Goal: Find specific page/section: Find specific page/section

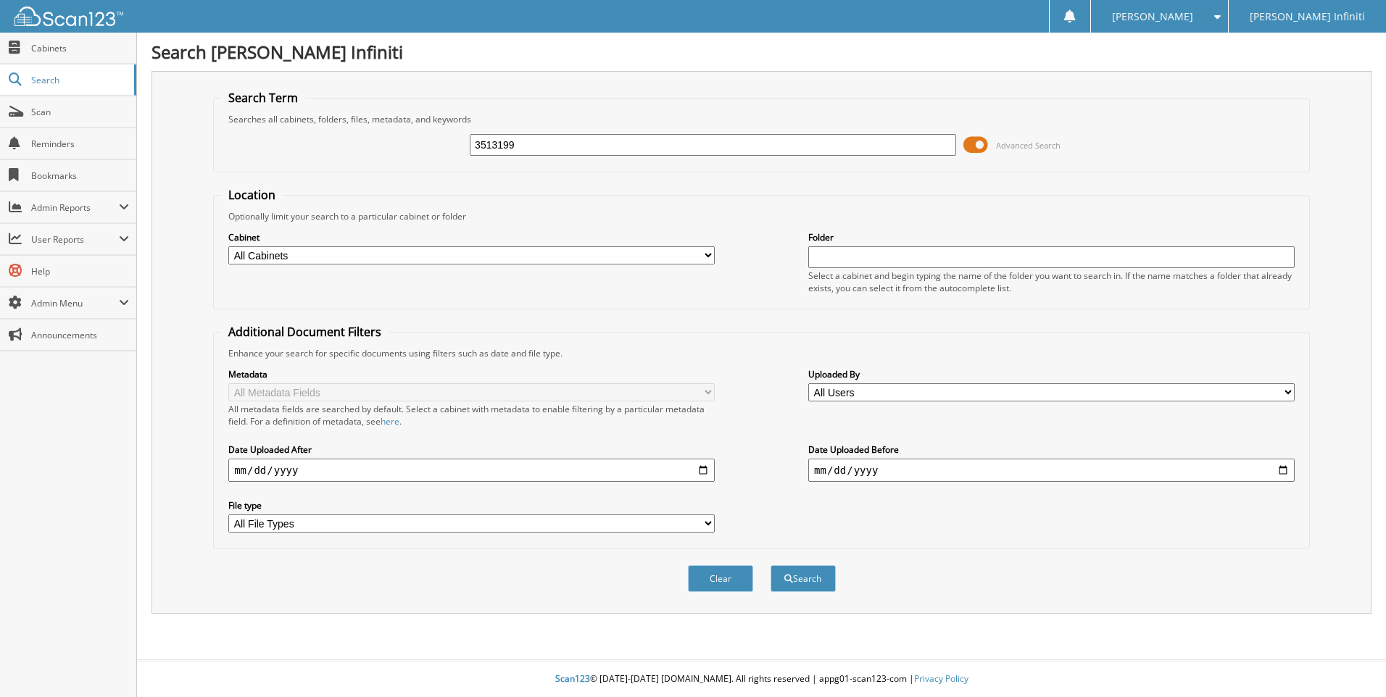
type input "3513199"
click at [770, 565] on button "Search" at bounding box center [802, 578] width 65 height 27
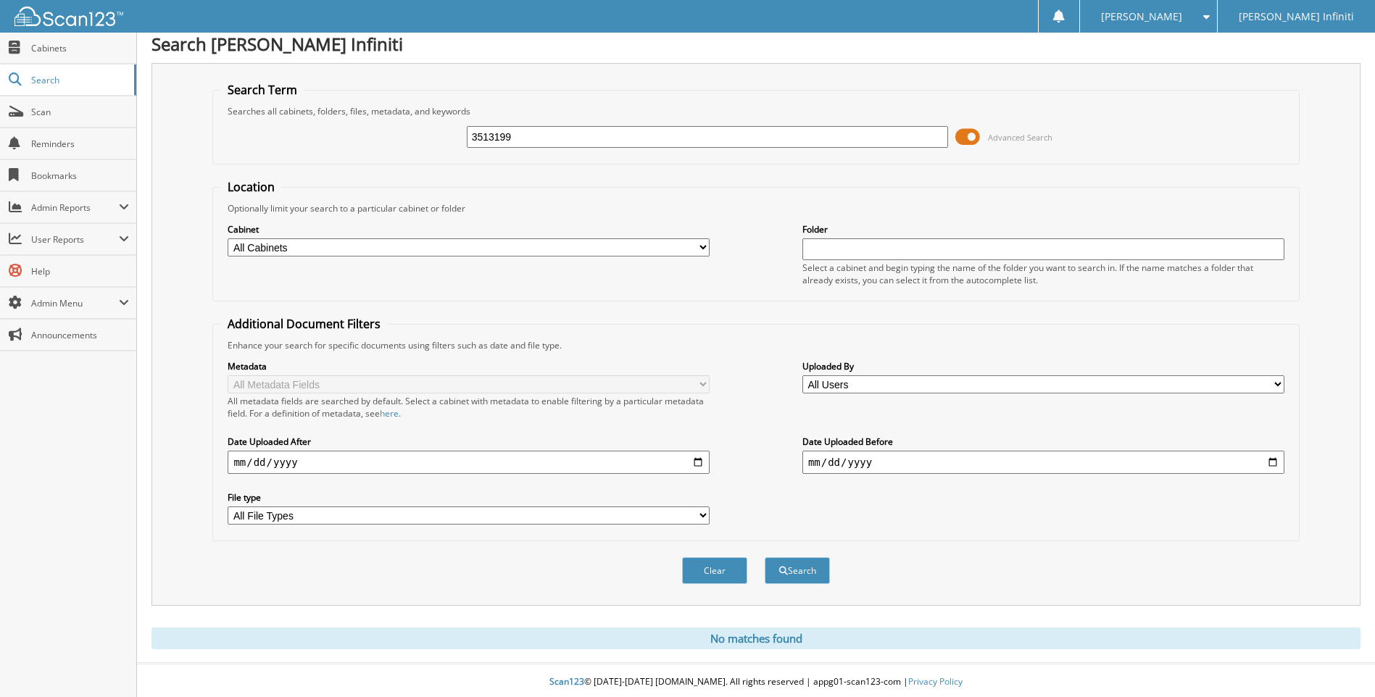
scroll to position [12, 0]
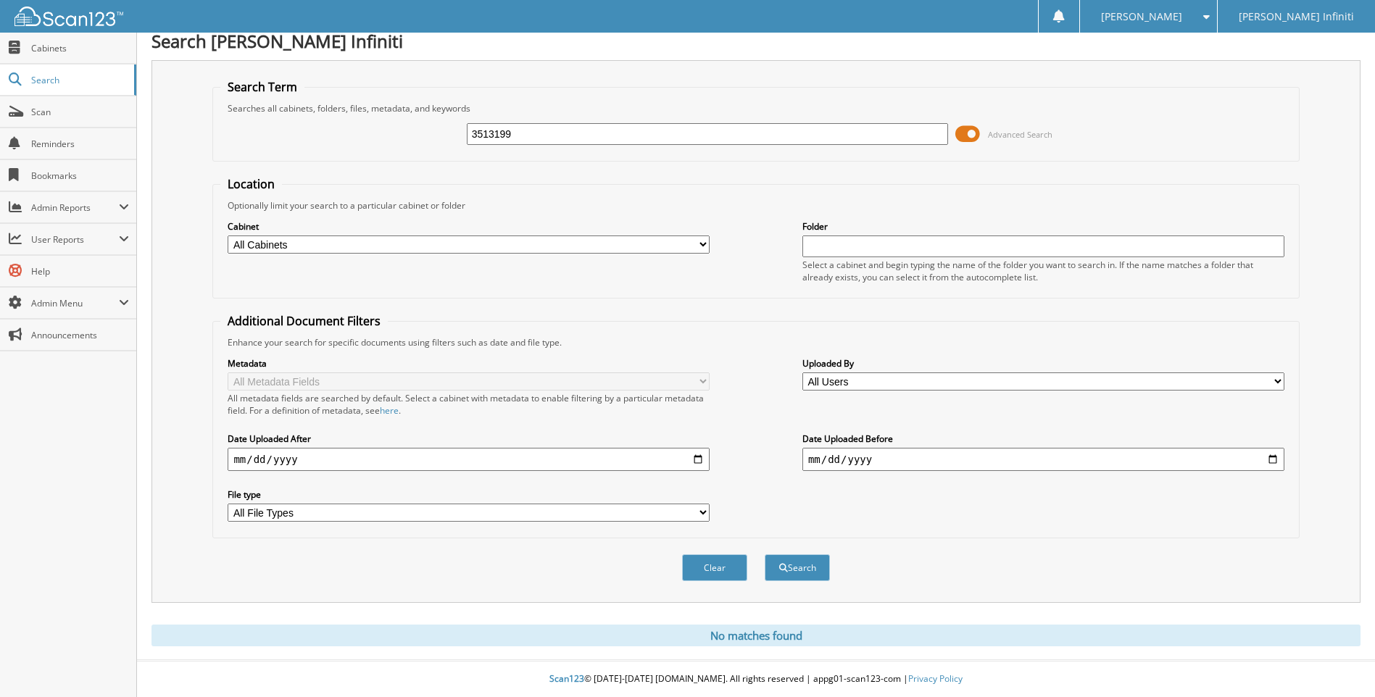
drag, startPoint x: 525, startPoint y: 130, endPoint x: 457, endPoint y: 141, distance: 68.9
click at [457, 141] on div "3513199 Advanced Search" at bounding box center [755, 134] width 1071 height 39
type input "3513118"
click at [765, 554] on button "Search" at bounding box center [797, 567] width 65 height 27
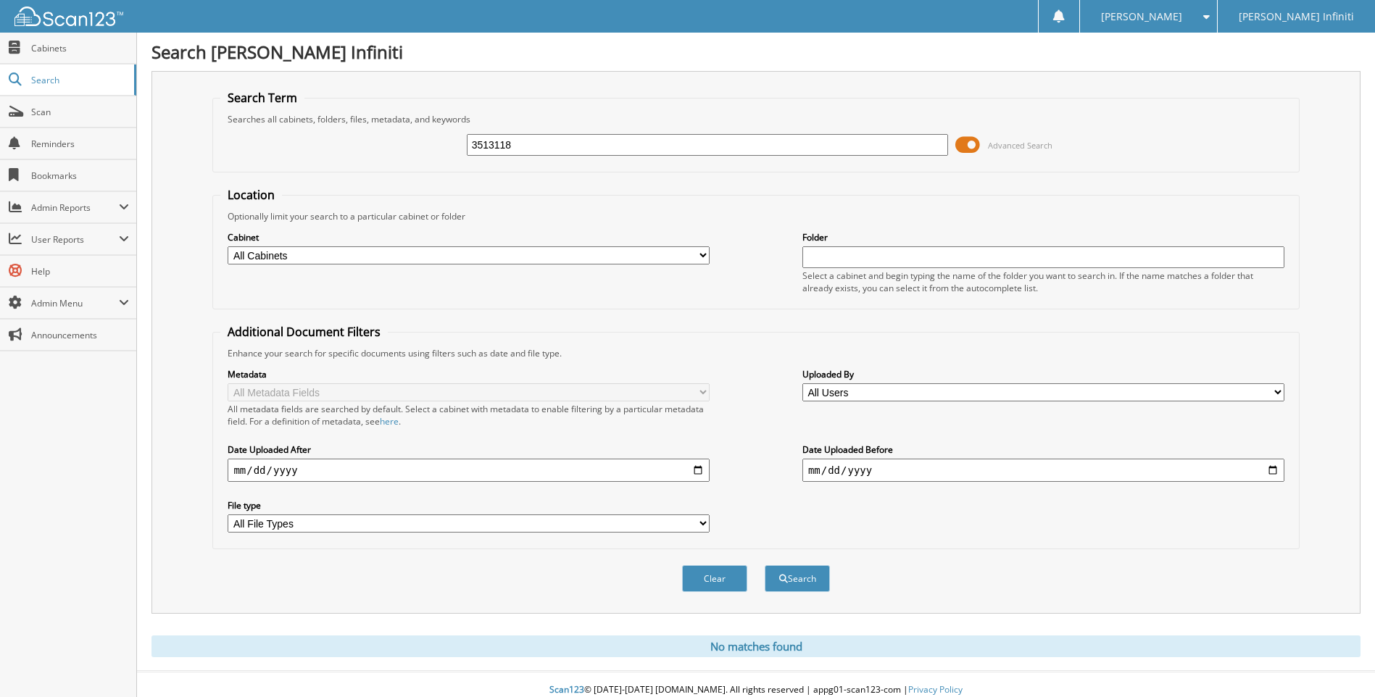
drag, startPoint x: 467, startPoint y: 151, endPoint x: 459, endPoint y: 154, distance: 8.3
click at [459, 154] on div "3513118 Advanced Search" at bounding box center [755, 144] width 1071 height 39
type input "3513199"
click at [765, 565] on button "Search" at bounding box center [797, 578] width 65 height 27
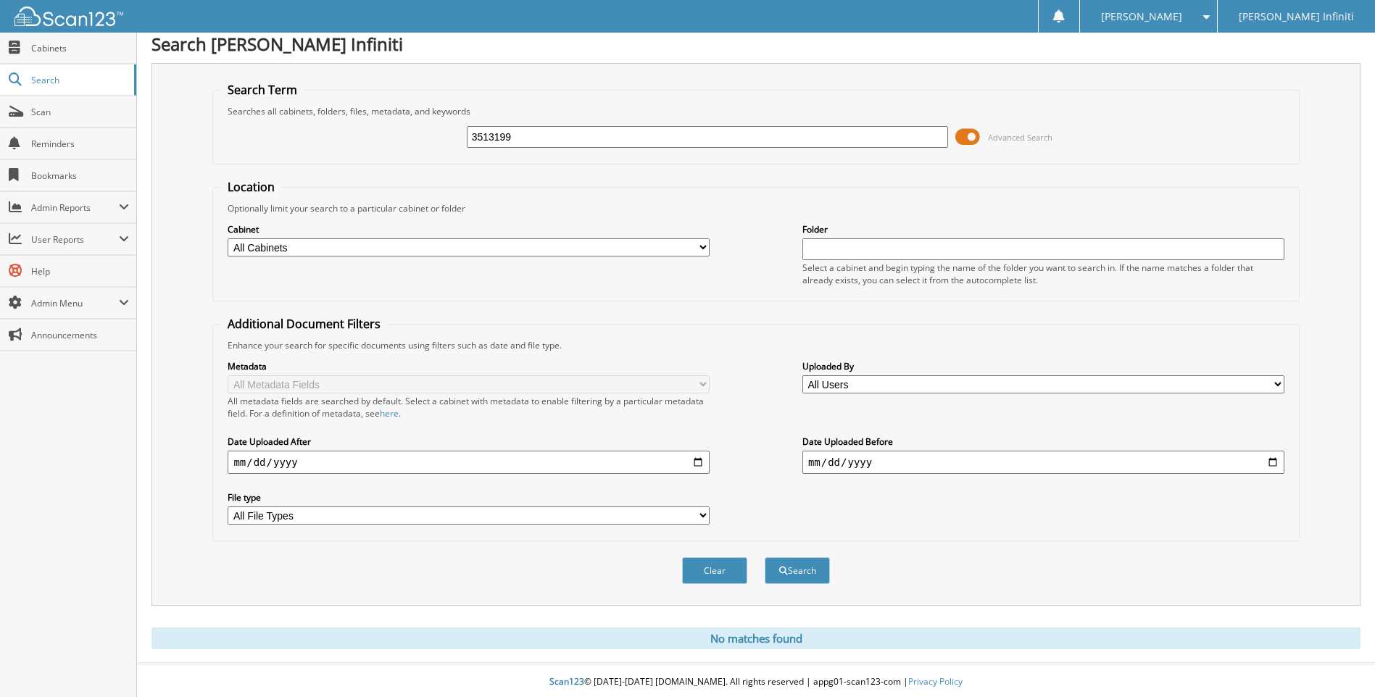
scroll to position [12, 0]
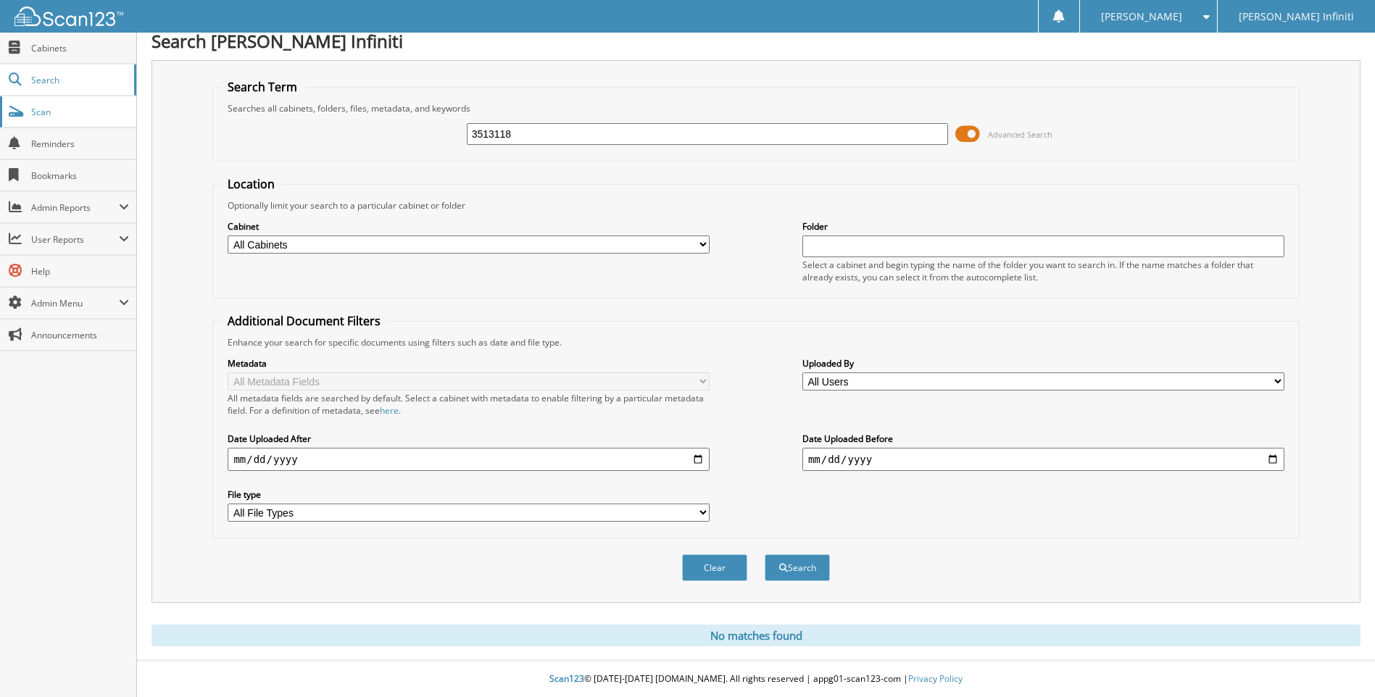
click at [41, 111] on span "Scan" at bounding box center [80, 112] width 98 height 12
